Goal: Navigation & Orientation: Understand site structure

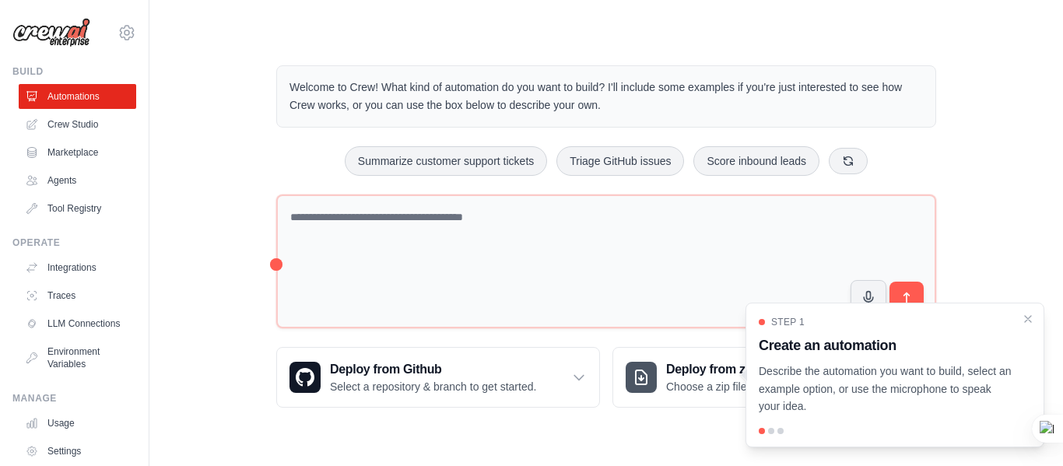
click at [992, 382] on p "Describe the automation you want to build, select an example option, or use the…" at bounding box center [885, 388] width 254 height 53
click at [763, 427] on div "Step 1 Create an automation Describe the automation you want to build, select a…" at bounding box center [894, 375] width 299 height 145
click at [776, 317] on span "Step 1" at bounding box center [787, 322] width 33 height 12
drag, startPoint x: 924, startPoint y: 369, endPoint x: 822, endPoint y: 350, distance: 103.7
click at [916, 372] on p "Describe the automation you want to build, select an example option, or use the…" at bounding box center [885, 388] width 254 height 53
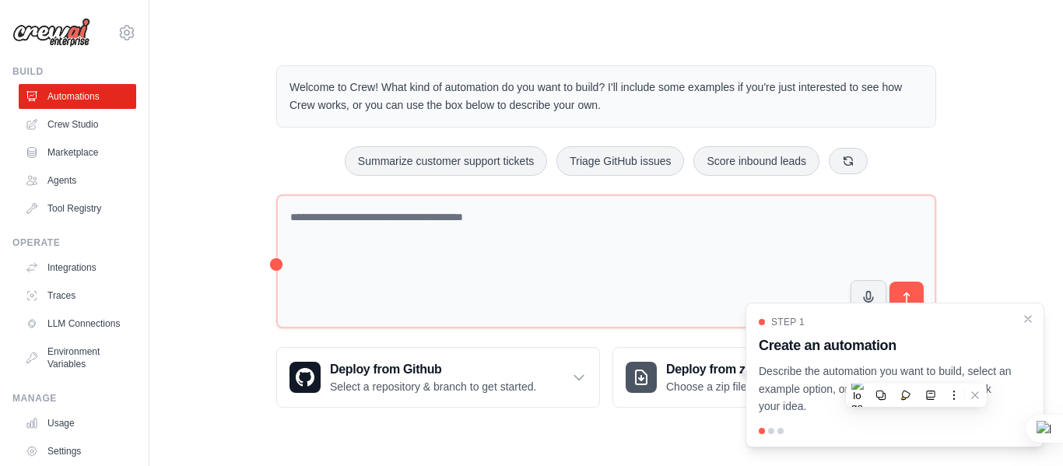
click at [772, 430] on div at bounding box center [771, 431] width 6 height 6
click at [1030, 326] on div "Step 1 Create an automation Describe the automation you want to build, select a…" at bounding box center [894, 366] width 272 height 100
click at [1030, 322] on icon "Close walkthrough" at bounding box center [1028, 318] width 14 height 14
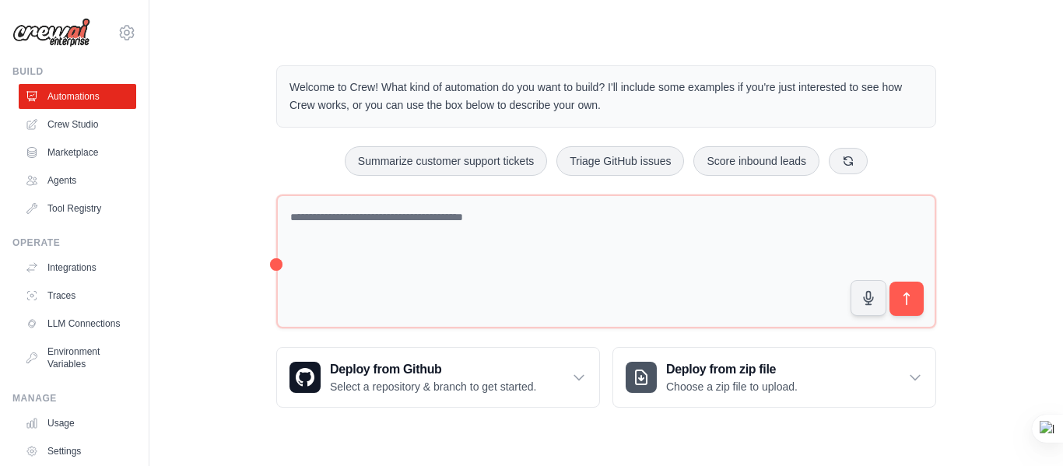
drag, startPoint x: 1019, startPoint y: 0, endPoint x: 1062, endPoint y: 160, distance: 165.8
click at [1062, 159] on div at bounding box center [1062, 233] width 1 height 466
click at [61, 187] on link "Agents" at bounding box center [78, 180] width 117 height 25
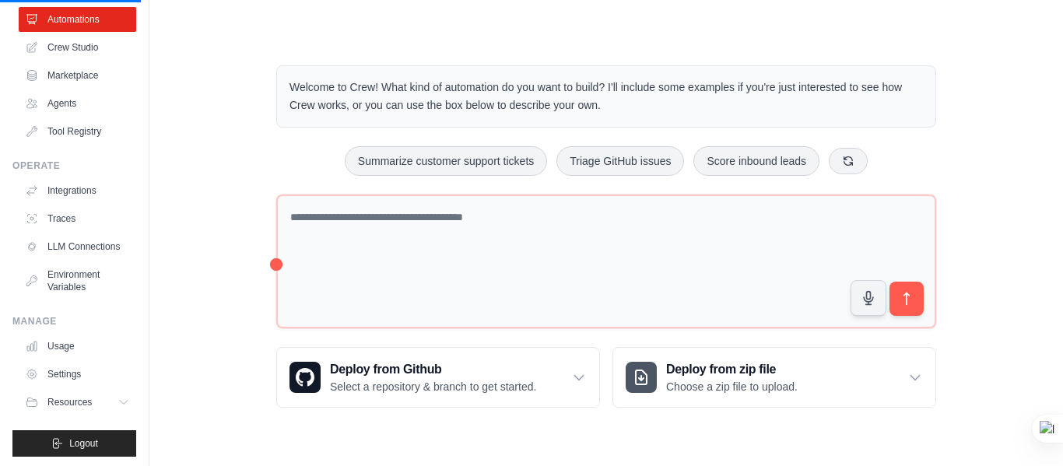
scroll to position [79, 0]
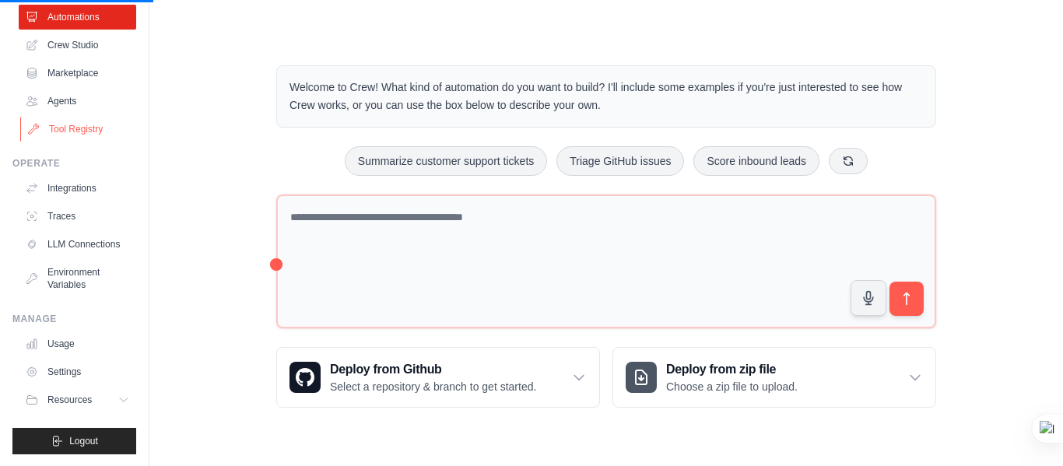
click at [83, 136] on link "Tool Registry" at bounding box center [78, 129] width 117 height 25
click at [86, 355] on link "Usage" at bounding box center [78, 343] width 117 height 25
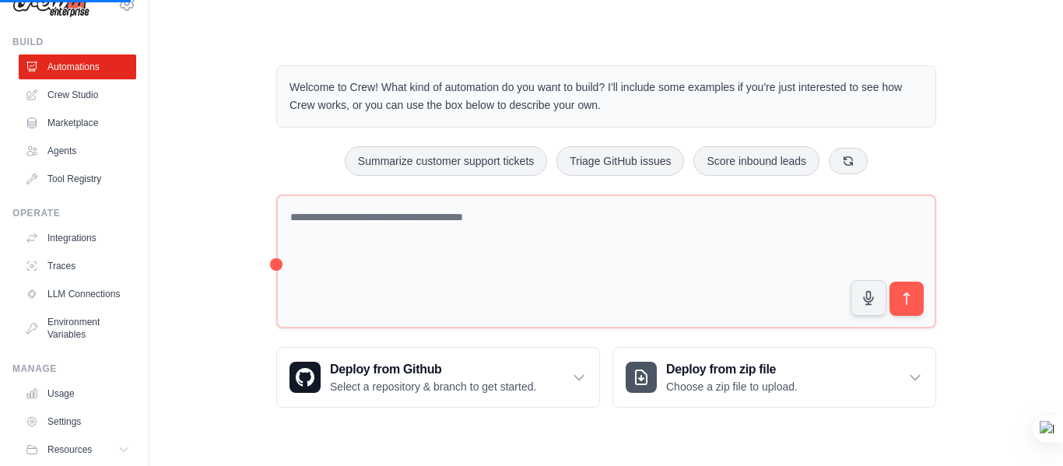
scroll to position [0, 0]
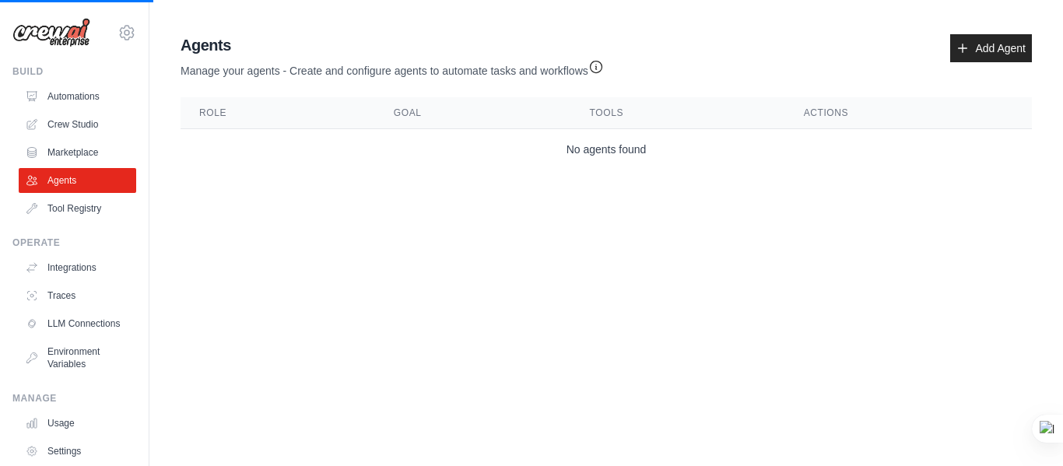
click at [65, 34] on img at bounding box center [51, 33] width 78 height 30
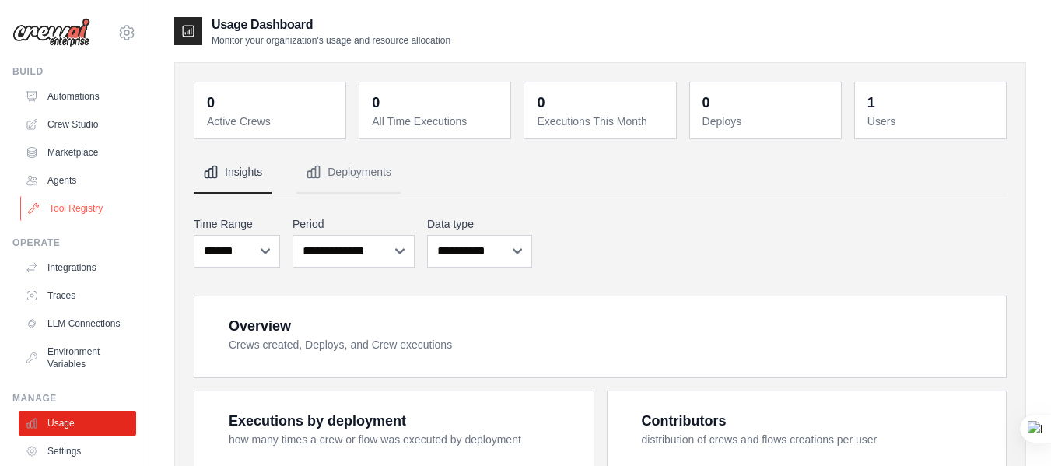
click at [61, 216] on link "Tool Registry" at bounding box center [78, 208] width 117 height 25
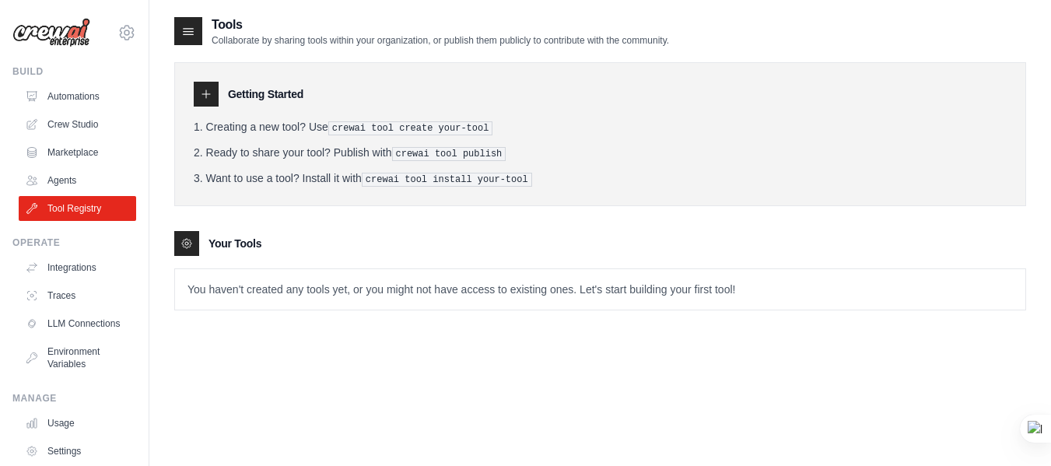
click at [82, 39] on img at bounding box center [51, 33] width 78 height 30
click at [120, 28] on icon at bounding box center [127, 32] width 14 height 13
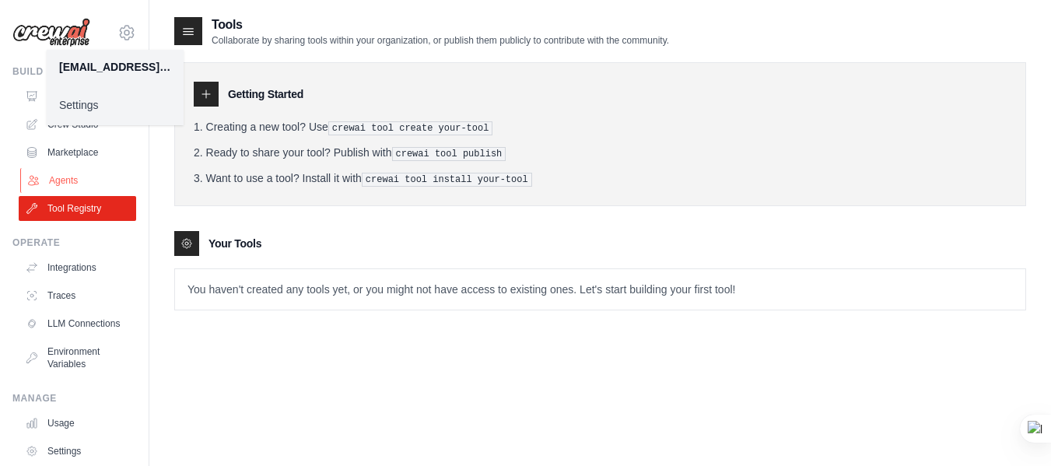
click at [90, 183] on link "Agents" at bounding box center [78, 180] width 117 height 25
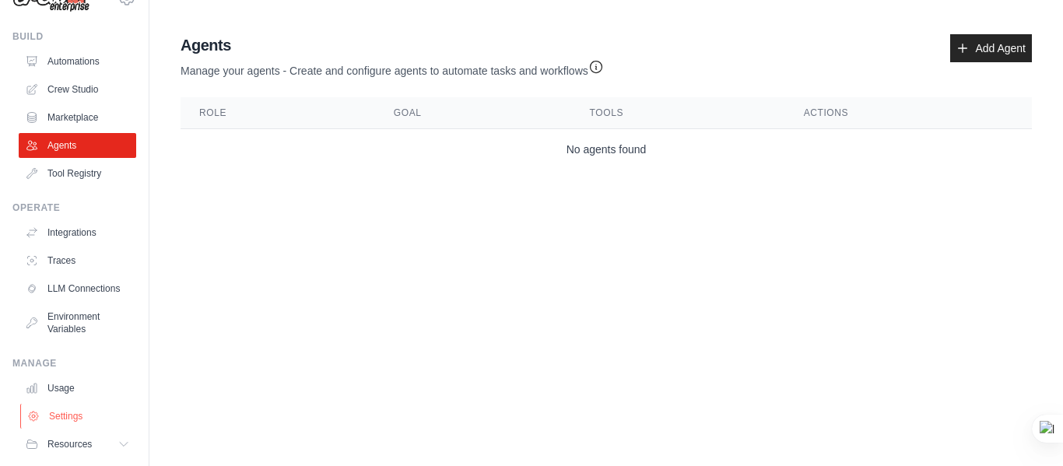
scroll to position [90, 0]
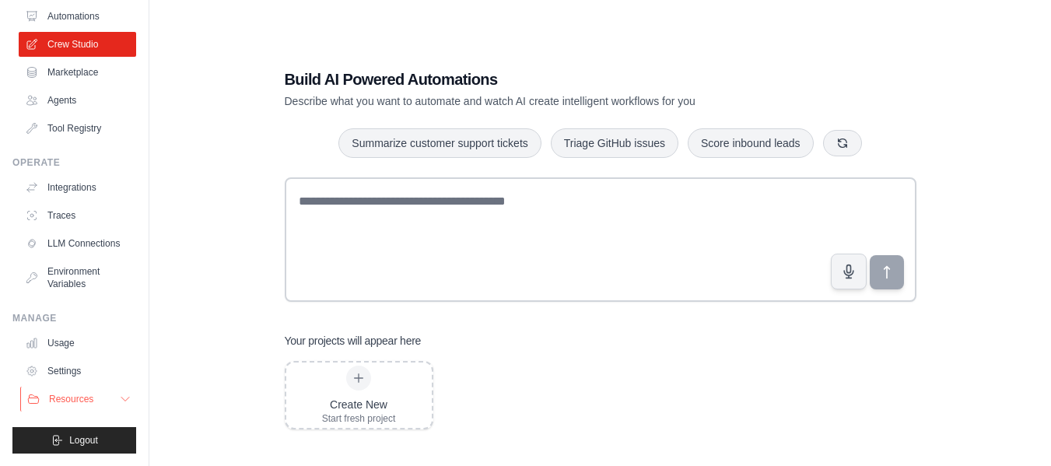
click at [99, 396] on button "Resources" at bounding box center [78, 399] width 117 height 25
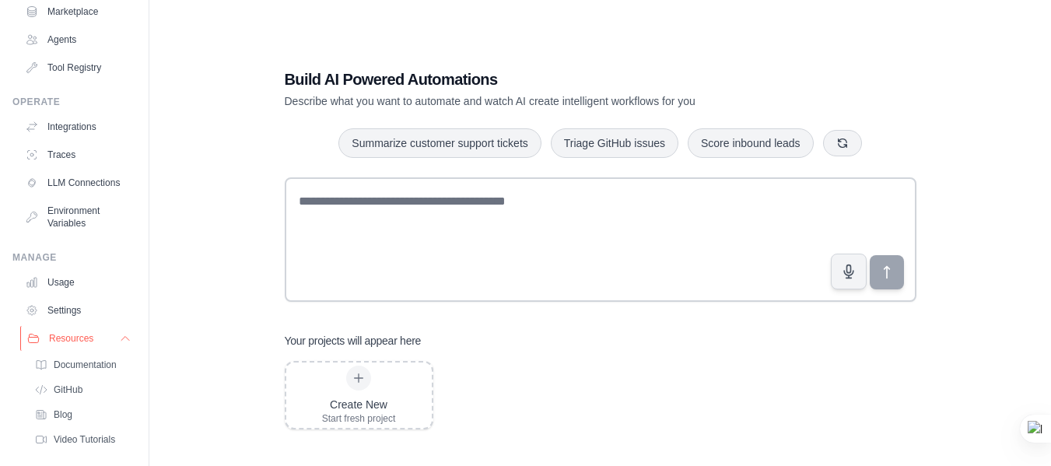
scroll to position [192, 0]
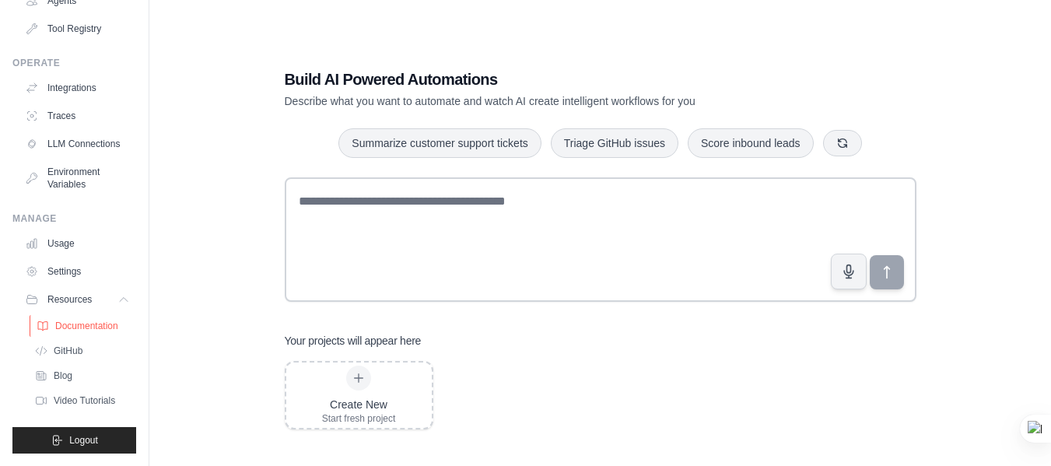
click at [85, 325] on span "Documentation" at bounding box center [86, 326] width 63 height 12
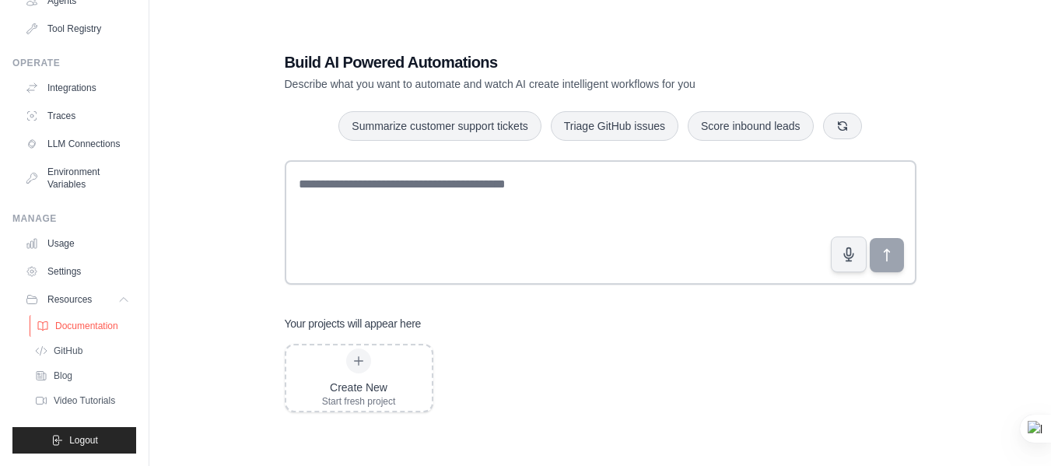
scroll to position [31, 0]
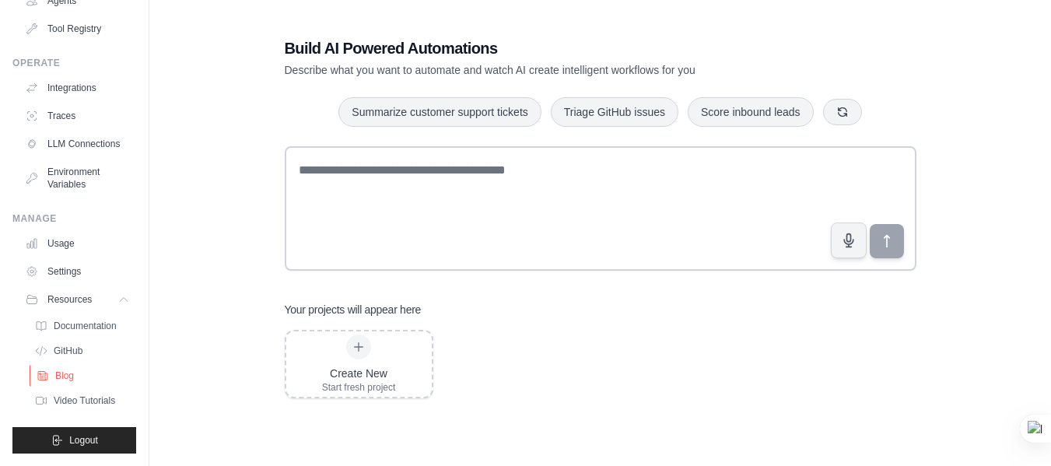
click at [79, 372] on link "Blog" at bounding box center [84, 376] width 108 height 22
